Goal: Task Accomplishment & Management: Use online tool/utility

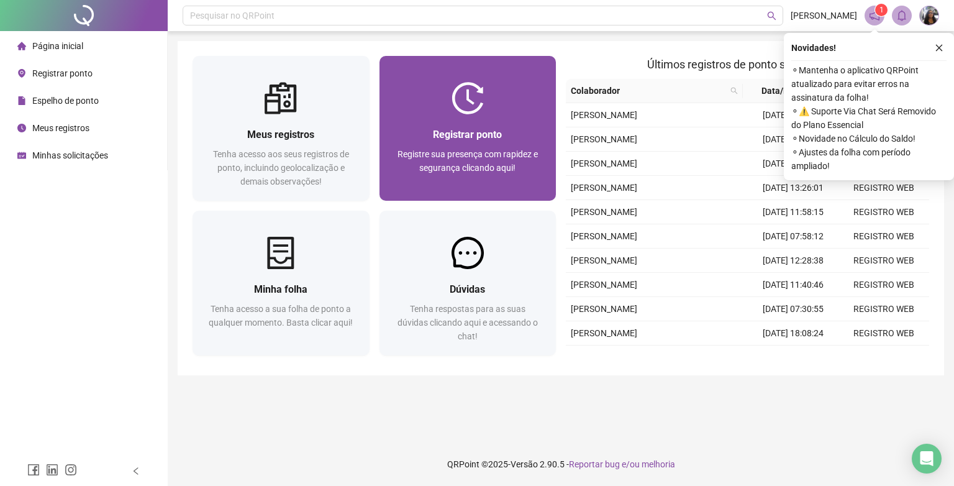
click at [500, 154] on span "Registre sua presença com rapidez e segurança clicando aqui!" at bounding box center [468, 161] width 140 height 24
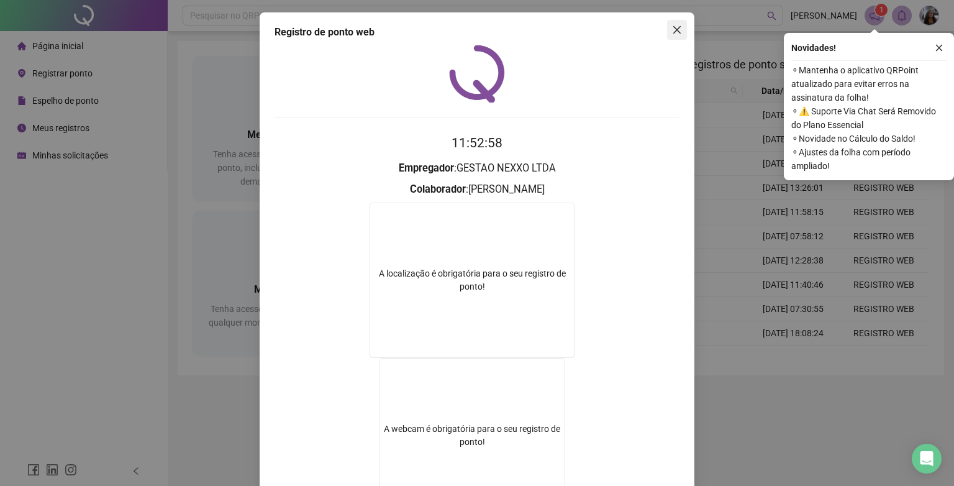
click at [675, 27] on icon "close" at bounding box center [676, 29] width 7 height 7
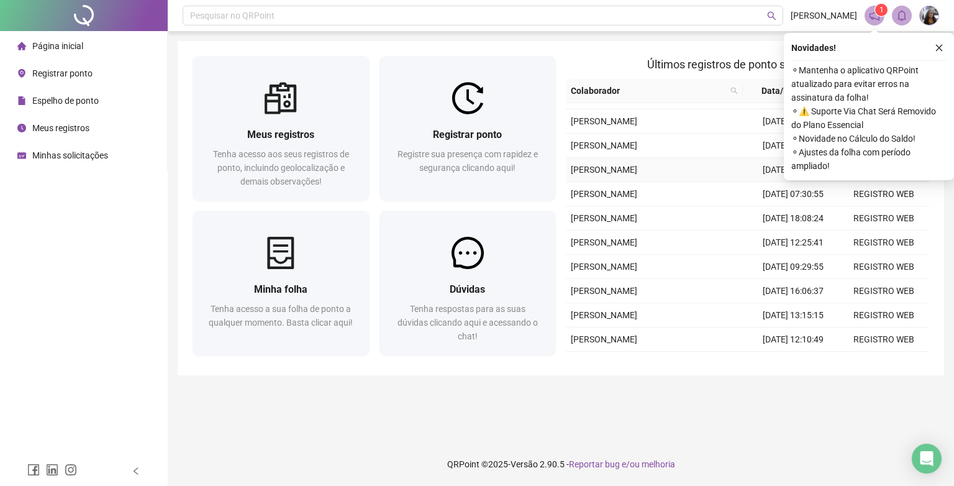
scroll to position [186, 0]
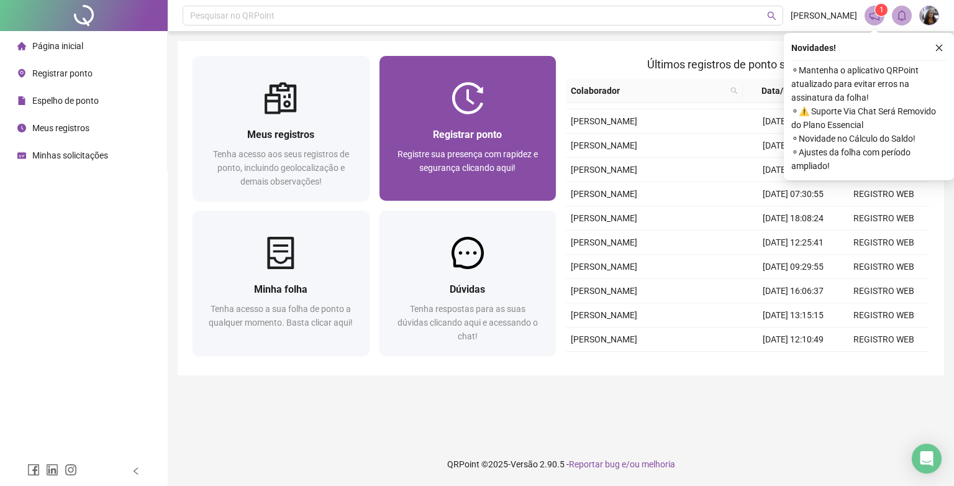
click at [491, 140] on span "Registrar ponto" at bounding box center [467, 135] width 69 height 12
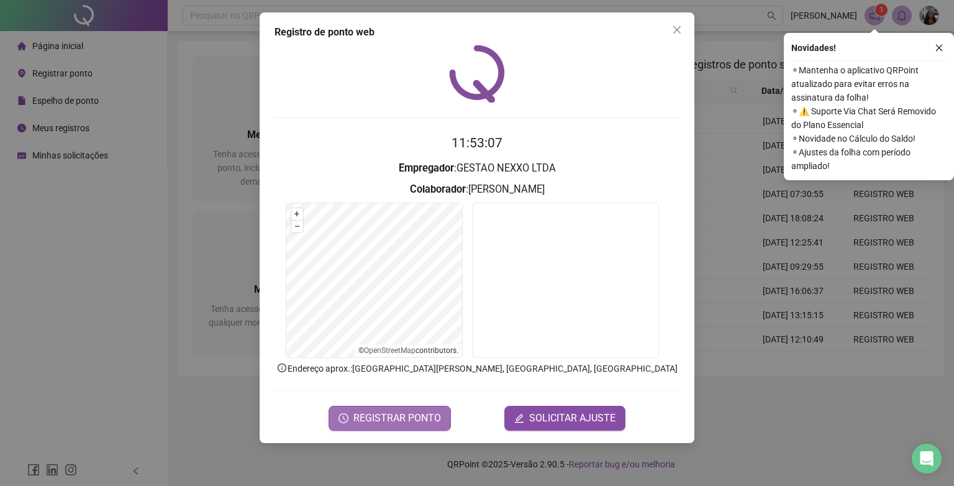
click at [370, 416] on span "REGISTRAR PONTO" at bounding box center [398, 418] width 88 height 15
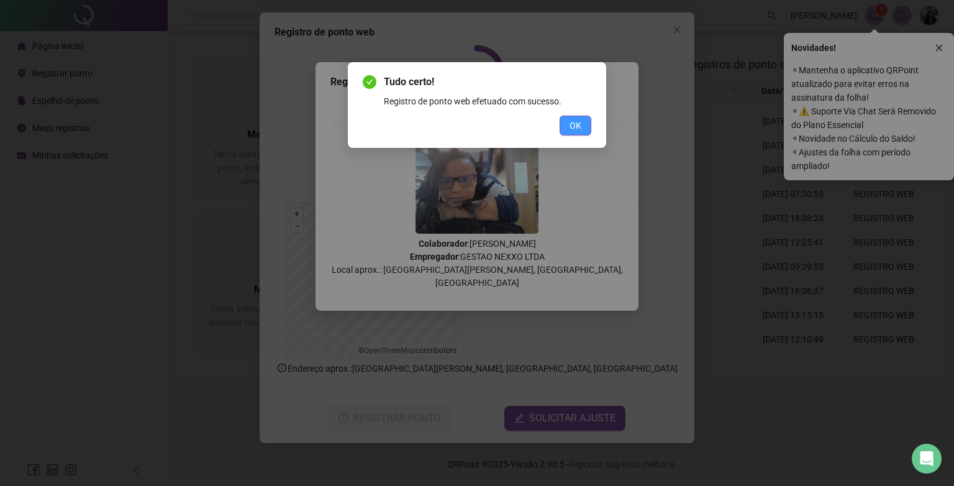
click at [580, 128] on span "OK" at bounding box center [576, 126] width 12 height 14
